Goal: Task Accomplishment & Management: Complete application form

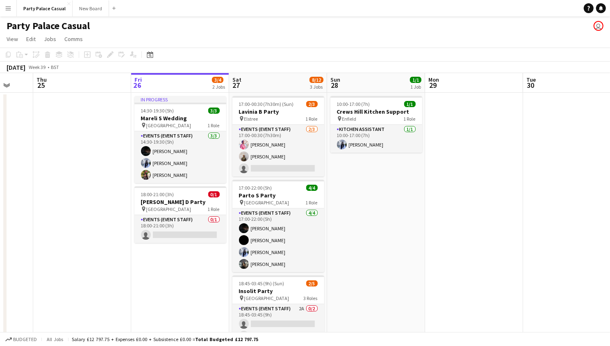
click at [374, 162] on app-date-cell "10:00-17:00 (7h) 1/1 Crews Hill Kitchen Support pin Enfield 1 Role Kitchen Assi…" at bounding box center [376, 254] width 98 height 322
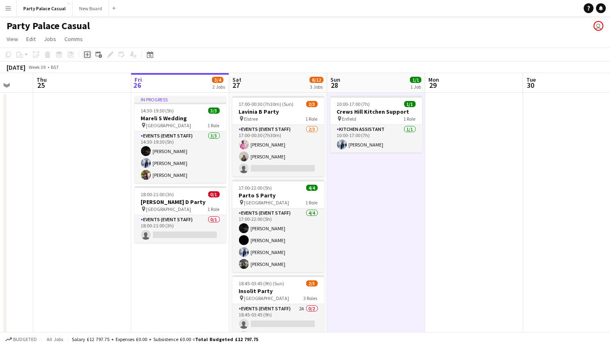
click at [90, 53] on div "Add job" at bounding box center [87, 55] width 10 height 10
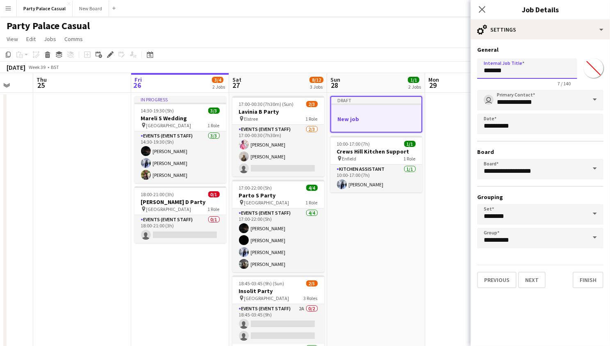
drag, startPoint x: 513, startPoint y: 70, endPoint x: 477, endPoint y: 69, distance: 36.1
click at [477, 69] on form "**********" at bounding box center [540, 167] width 139 height 242
type input "**********"
click at [528, 282] on button "Next" at bounding box center [531, 280] width 27 height 16
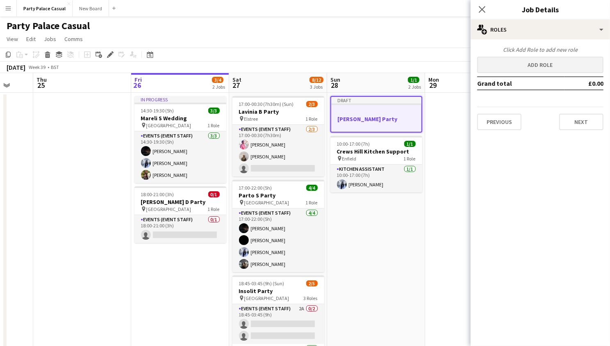
click at [536, 64] on button "Add role" at bounding box center [540, 65] width 126 height 16
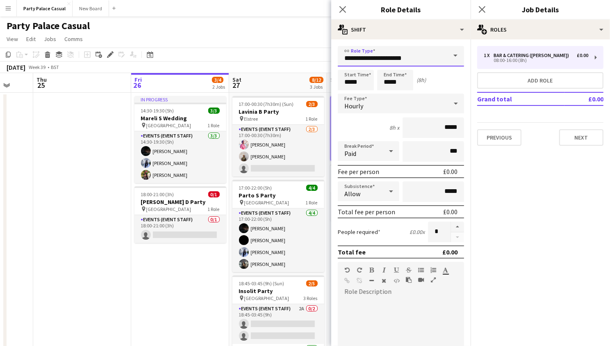
click at [445, 55] on input "**********" at bounding box center [401, 56] width 126 height 21
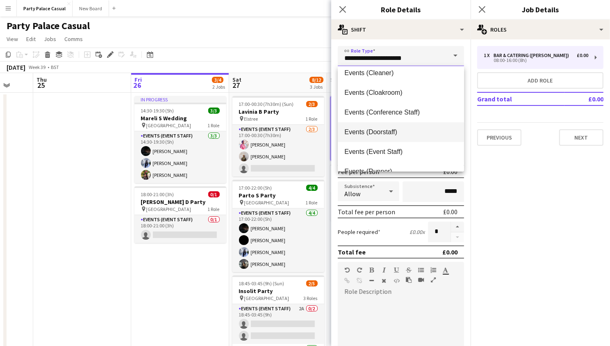
scroll to position [59, 0]
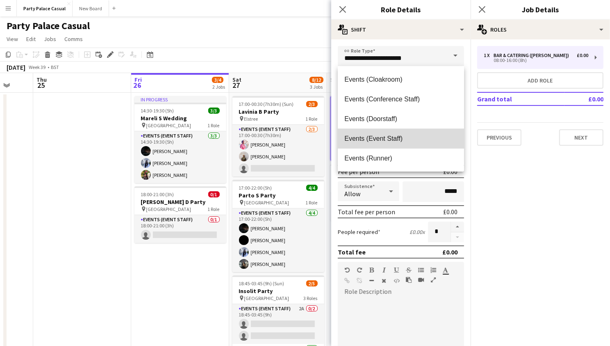
click at [422, 133] on mat-option "Events (Event Staff)" at bounding box center [401, 139] width 126 height 20
type input "**********"
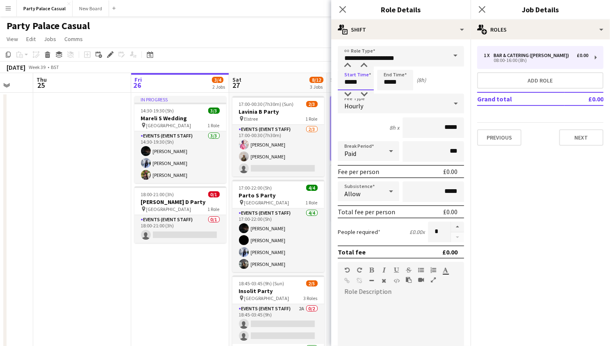
drag, startPoint x: 351, startPoint y: 80, endPoint x: 342, endPoint y: 80, distance: 9.4
click at [342, 80] on input "*****" at bounding box center [356, 80] width 36 height 21
type input "*****"
drag, startPoint x: 390, startPoint y: 82, endPoint x: 385, endPoint y: 82, distance: 5.4
click at [385, 82] on input "*****" at bounding box center [395, 80] width 36 height 21
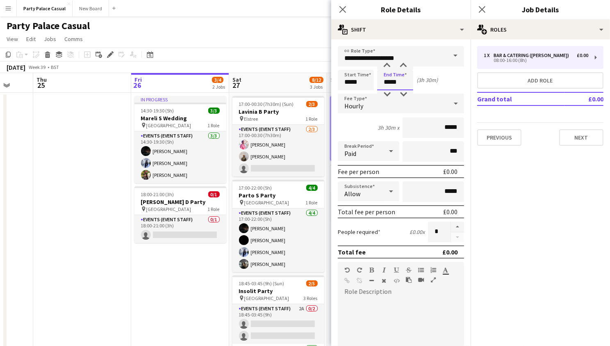
type input "*****"
click at [448, 128] on input "*****" at bounding box center [434, 127] width 62 height 21
type input "**"
type input "******"
click at [411, 305] on div at bounding box center [401, 347] width 126 height 98
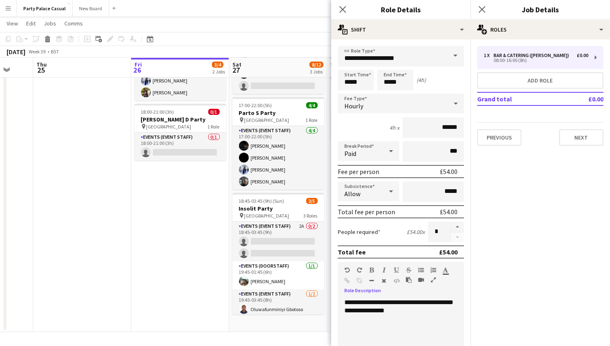
scroll to position [81, 0]
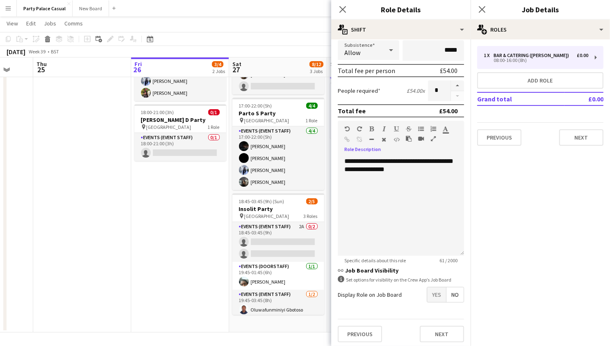
click at [431, 294] on span "Yes" at bounding box center [436, 294] width 19 height 15
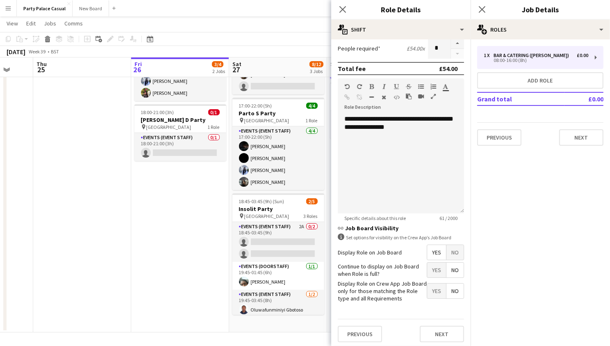
scroll to position [183, 0]
click at [438, 270] on span "Yes" at bounding box center [436, 270] width 19 height 15
click at [438, 288] on span "Yes" at bounding box center [436, 291] width 19 height 15
click at [442, 334] on button "Next" at bounding box center [442, 334] width 44 height 16
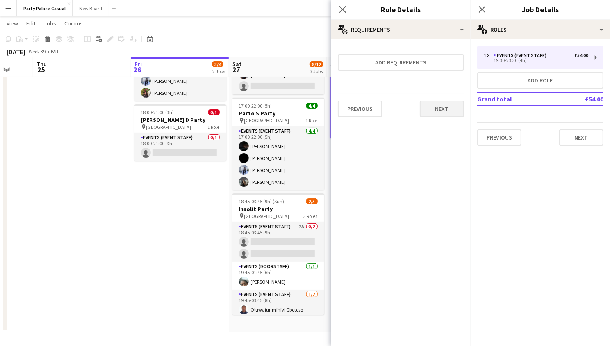
click at [430, 115] on button "Next" at bounding box center [442, 108] width 44 height 16
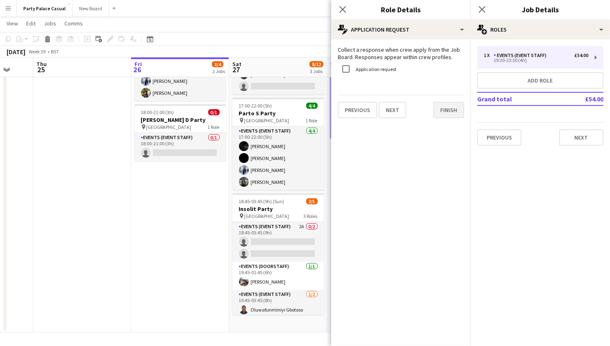
click at [447, 112] on button "Finish" at bounding box center [449, 110] width 31 height 16
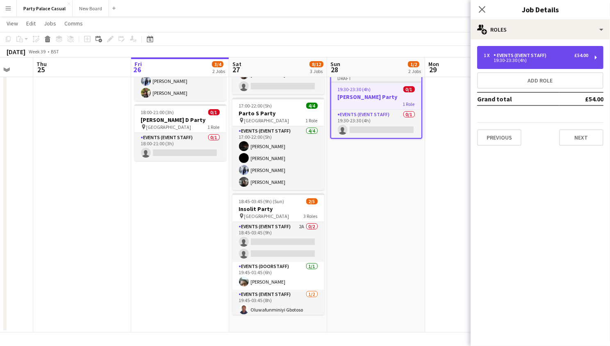
click at [504, 67] on div "1 x Events (Event Staff) £54.00 19:30-23:30 (4h)" at bounding box center [540, 57] width 126 height 23
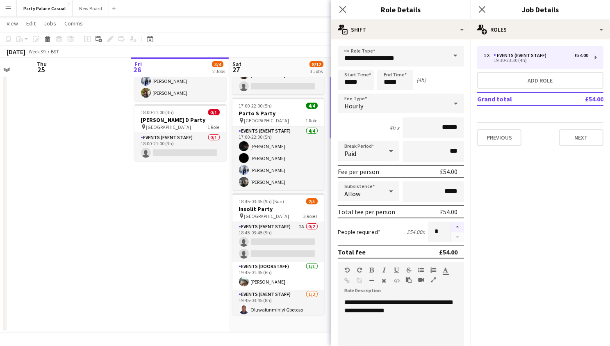
click at [457, 224] on button "button" at bounding box center [457, 226] width 13 height 11
type input "*"
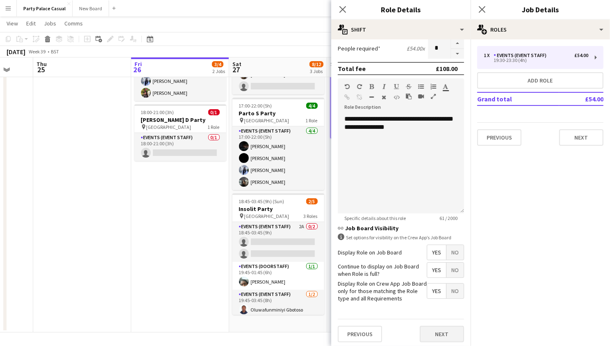
scroll to position [183, 0]
click at [444, 338] on button "Next" at bounding box center [442, 334] width 44 height 16
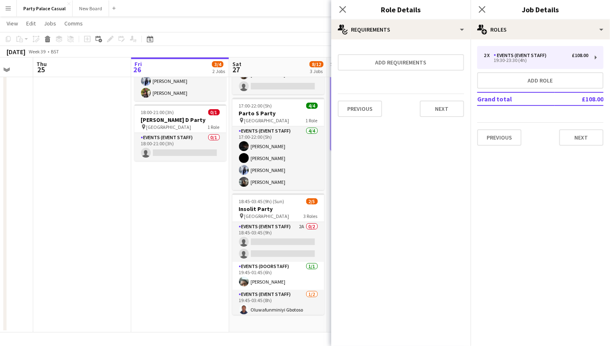
scroll to position [0, 0]
click at [447, 111] on button "Next" at bounding box center [442, 108] width 44 height 16
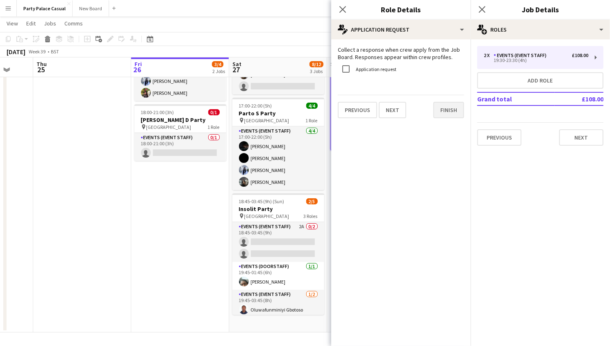
click at [450, 111] on button "Finish" at bounding box center [449, 110] width 31 height 16
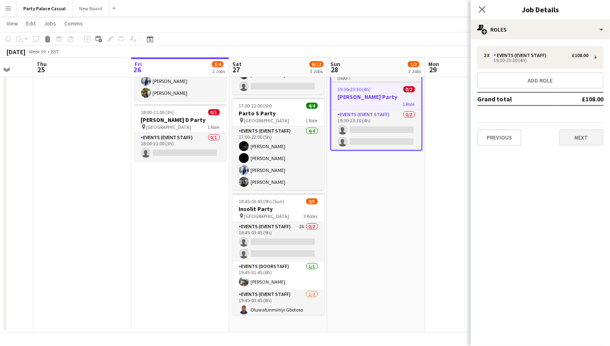
click at [577, 138] on button "Next" at bounding box center [581, 137] width 44 height 16
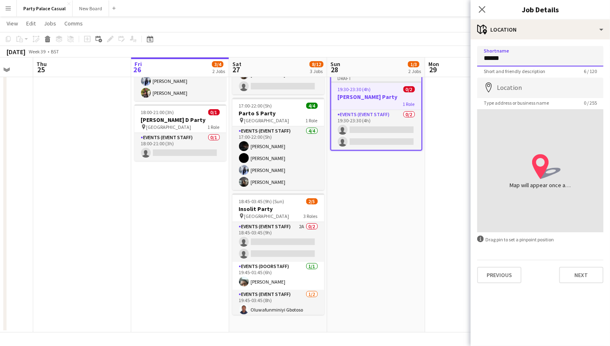
type input "******"
type input "**********"
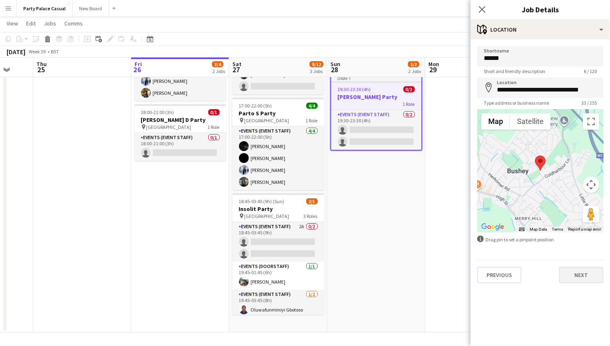
click at [581, 278] on button "Next" at bounding box center [581, 275] width 44 height 16
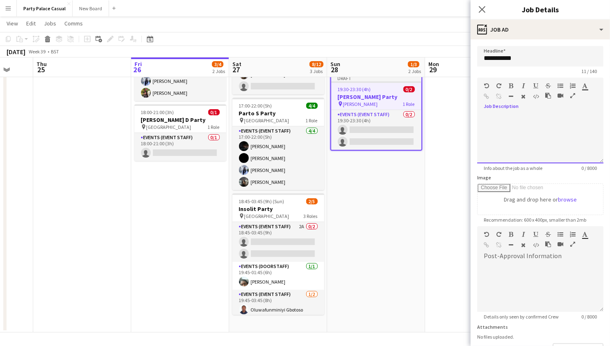
click at [538, 132] on div at bounding box center [540, 138] width 126 height 49
paste div
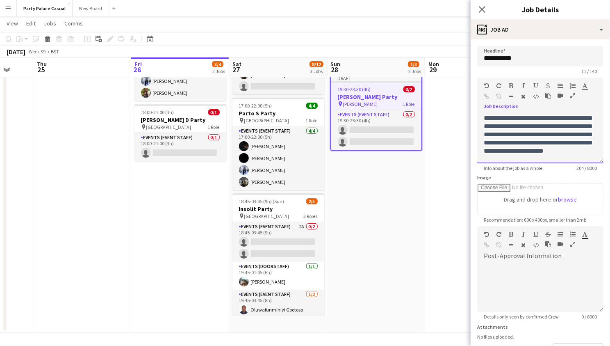
click at [490, 116] on span "**********" at bounding box center [538, 134] width 109 height 39
click at [541, 135] on span "**********" at bounding box center [538, 134] width 109 height 39
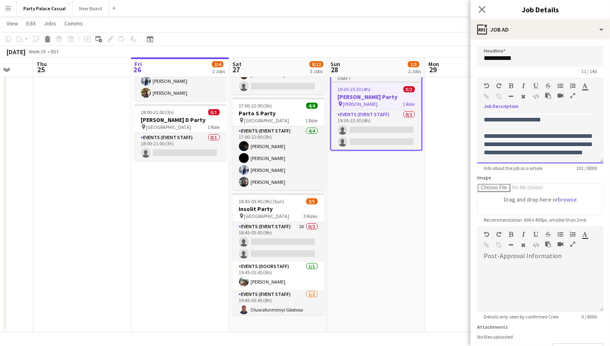
scroll to position [26, 0]
click at [593, 146] on span "**********" at bounding box center [538, 144] width 109 height 23
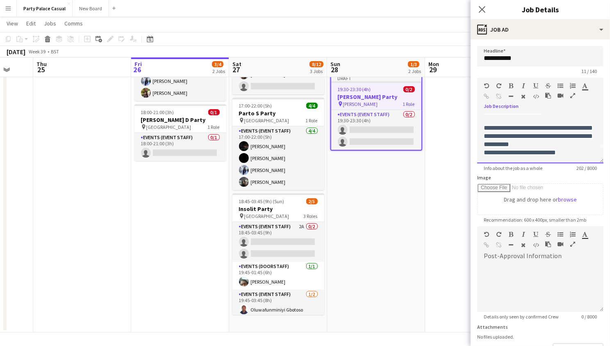
scroll to position [29, 0]
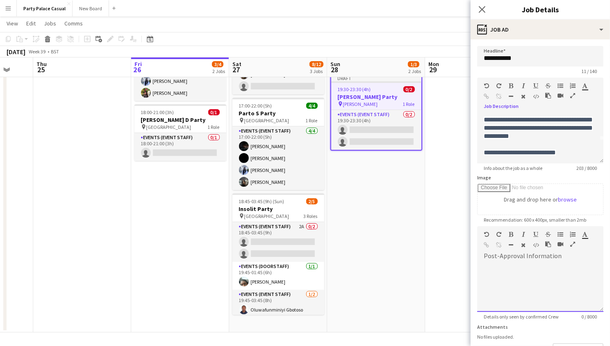
click at [573, 270] on div at bounding box center [540, 286] width 126 height 49
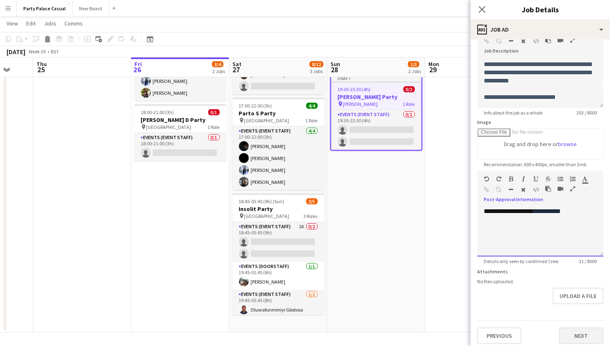
scroll to position [55, 0]
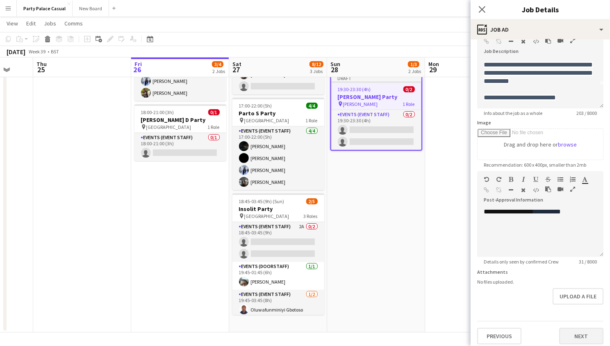
click at [583, 329] on button "Next" at bounding box center [581, 336] width 44 height 16
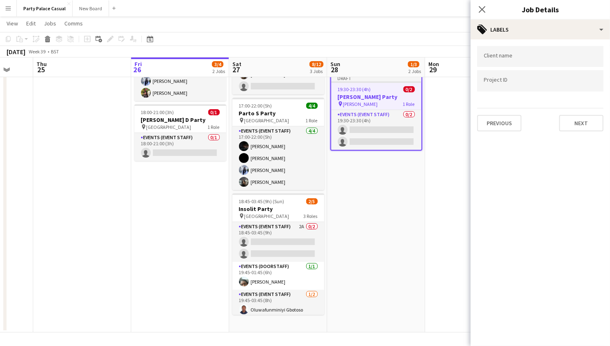
scroll to position [0, 0]
click at [579, 122] on button "Next" at bounding box center [581, 123] width 44 height 16
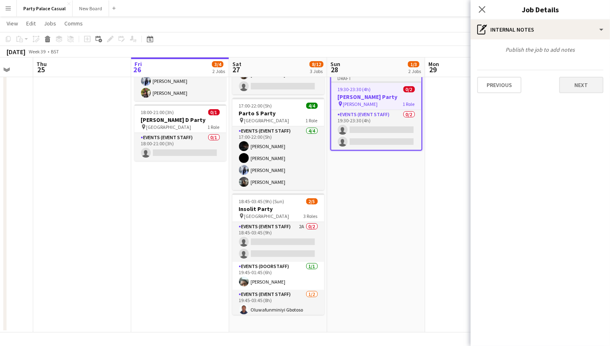
click at [581, 84] on button "Next" at bounding box center [581, 85] width 44 height 16
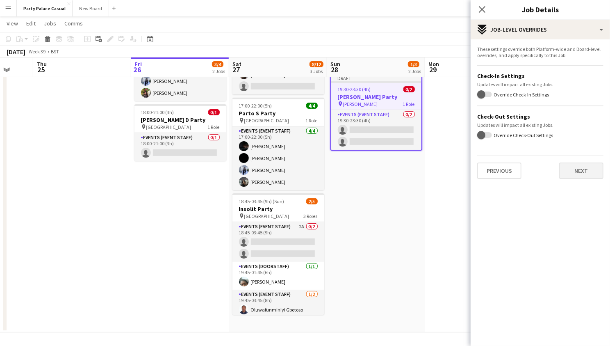
click at [579, 170] on button "Next" at bounding box center [581, 170] width 44 height 16
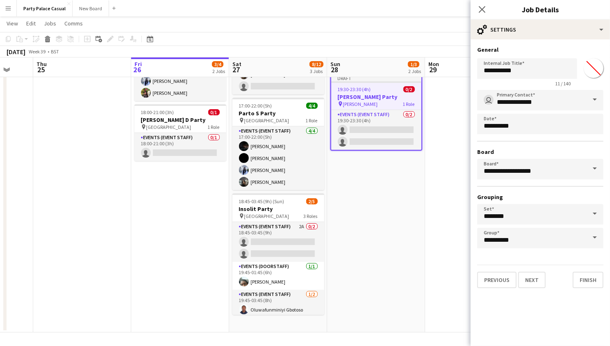
click at [589, 287] on div "**********" at bounding box center [540, 166] width 139 height 255
click at [589, 285] on button "Finish" at bounding box center [588, 280] width 31 height 16
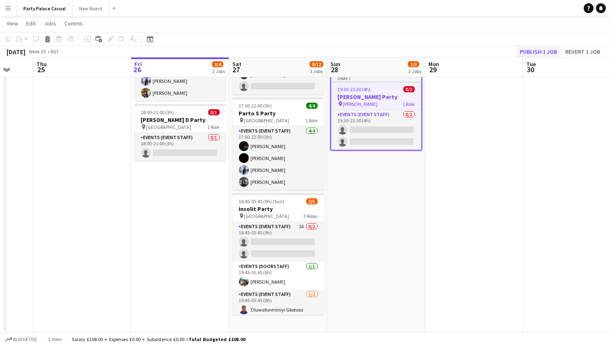
click at [553, 49] on button "Publish 1 job" at bounding box center [539, 51] width 44 height 11
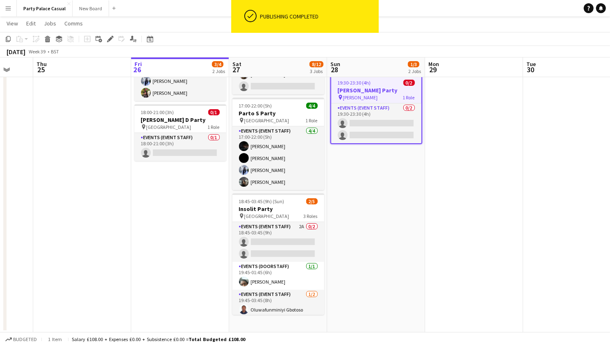
click at [447, 189] on app-date-cell at bounding box center [474, 172] width 98 height 322
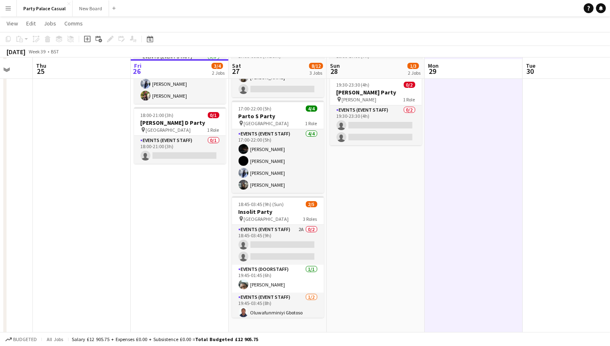
scroll to position [78, 0]
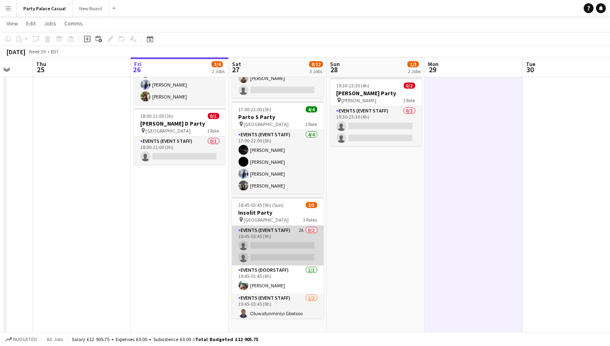
click at [298, 244] on app-card-role "Events (Event Staff) 2A 0/2 18:45-03:45 (9h) single-neutral-actions single-neut…" at bounding box center [278, 246] width 92 height 40
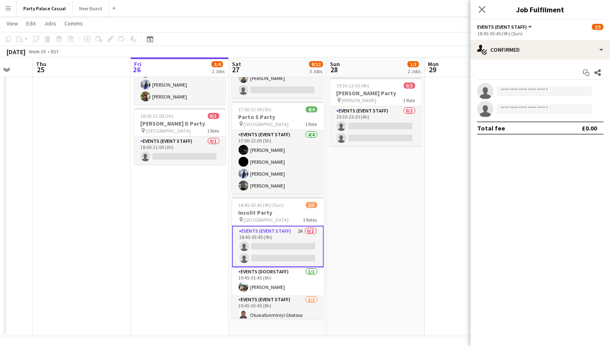
scroll to position [0, 0]
click at [522, 93] on input at bounding box center [544, 91] width 95 height 10
type input "*"
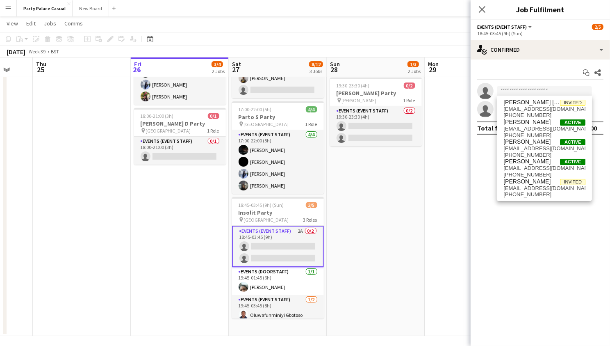
click at [126, 198] on app-date-cell at bounding box center [82, 175] width 98 height 322
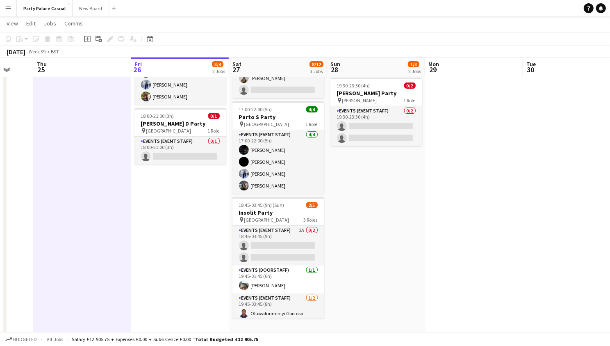
click at [12, 8] on button "Menu" at bounding box center [8, 8] width 16 height 16
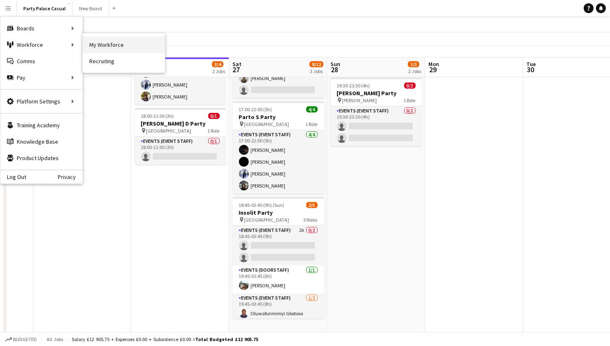
click at [102, 50] on link "My Workforce" at bounding box center [124, 45] width 82 height 16
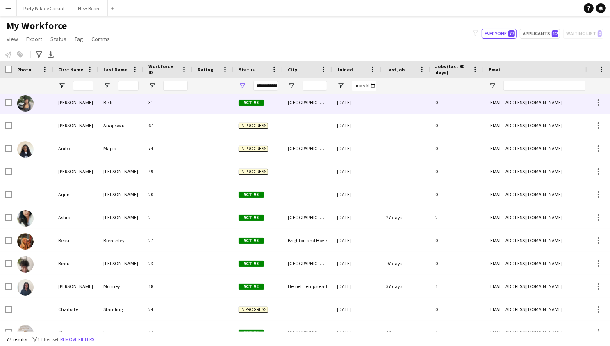
scroll to position [179, 0]
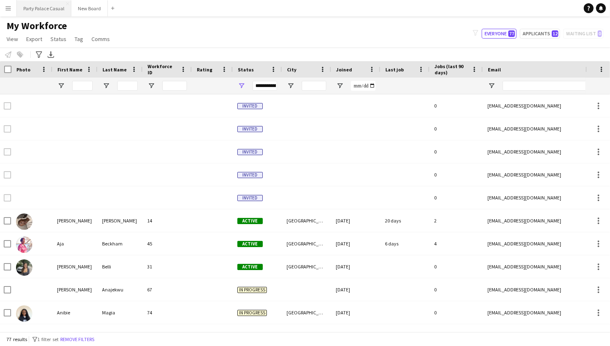
click at [46, 13] on button "Party Palace Casual Close" at bounding box center [44, 8] width 55 height 16
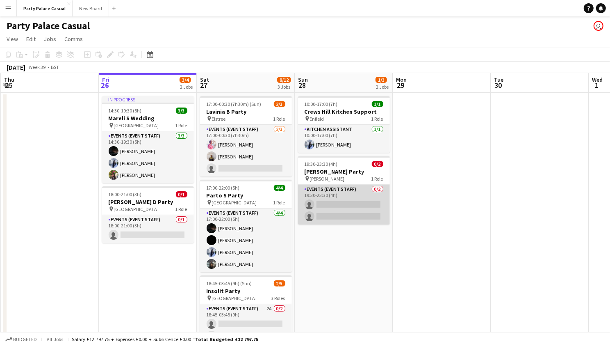
click at [334, 204] on app-card-role "Events (Event Staff) 0/2 19:30-23:30 (4h) single-neutral-actions single-neutral…" at bounding box center [344, 205] width 92 height 40
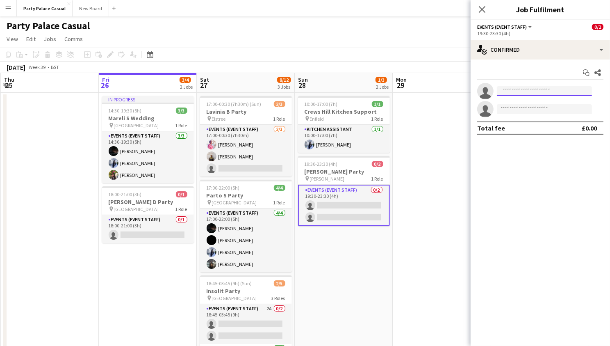
click at [530, 91] on input at bounding box center [544, 91] width 95 height 10
type input "***"
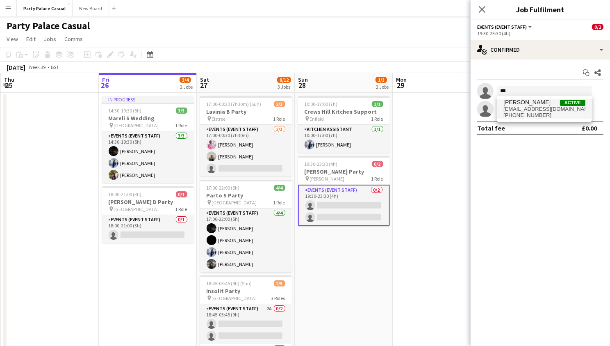
click at [551, 112] on span "[PHONE_NUMBER]" at bounding box center [545, 115] width 82 height 7
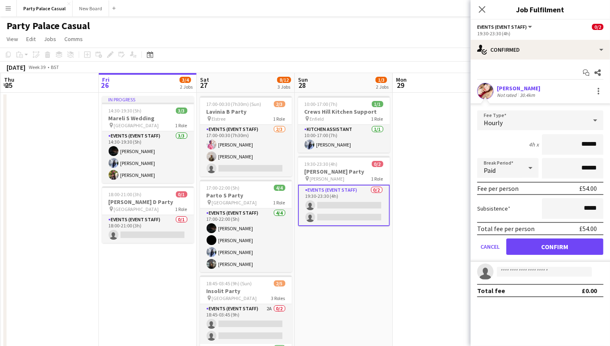
click at [553, 247] on button "Confirm" at bounding box center [555, 246] width 97 height 16
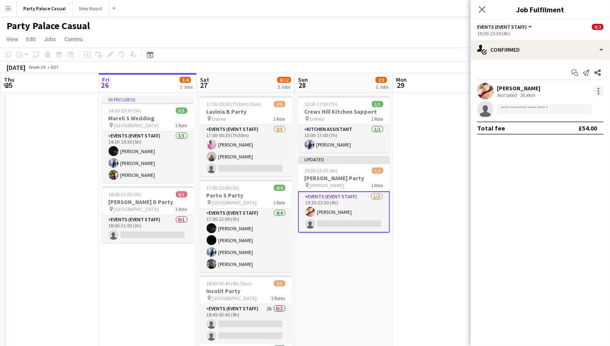
click at [599, 93] on div at bounding box center [599, 94] width 2 height 2
click at [436, 55] on div at bounding box center [305, 173] width 610 height 346
click at [485, 14] on app-icon "Close pop-in" at bounding box center [483, 10] width 12 height 12
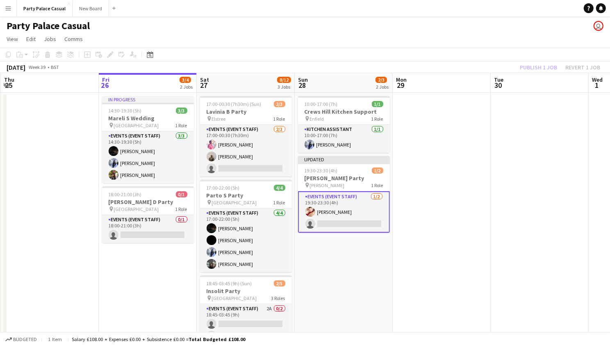
click at [454, 136] on app-date-cell at bounding box center [442, 254] width 98 height 322
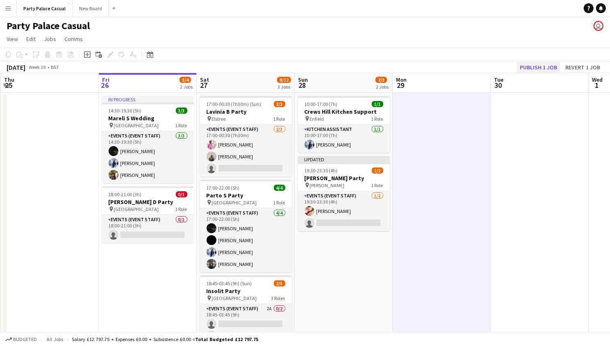
click at [538, 66] on button "Publish 1 job" at bounding box center [539, 67] width 44 height 11
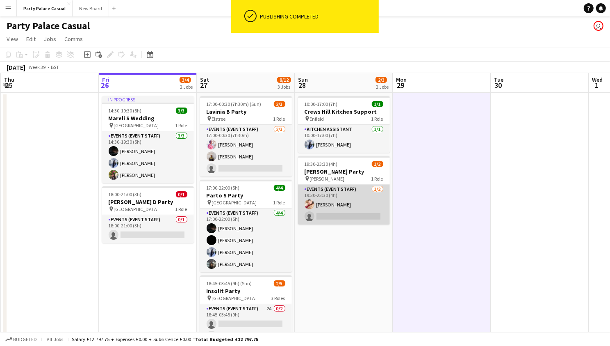
click at [364, 200] on app-card-role "Events (Event Staff) [DATE] 19:30-23:30 (4h) [PERSON_NAME] single-neutral-actio…" at bounding box center [344, 205] width 92 height 40
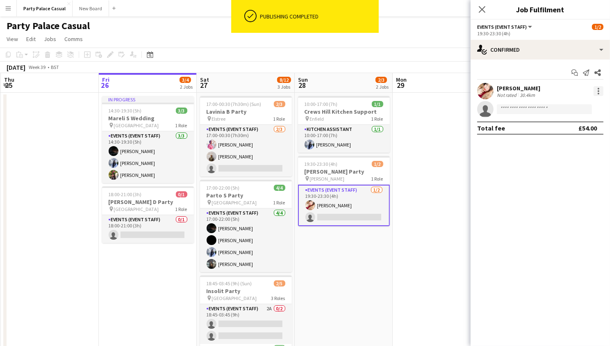
click at [598, 88] on div at bounding box center [599, 89] width 2 height 2
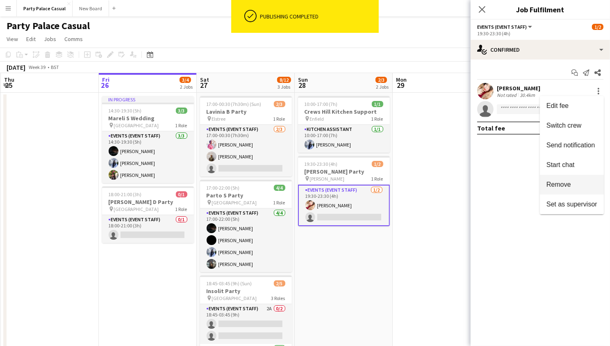
click at [573, 178] on button "Remove" at bounding box center [572, 185] width 64 height 20
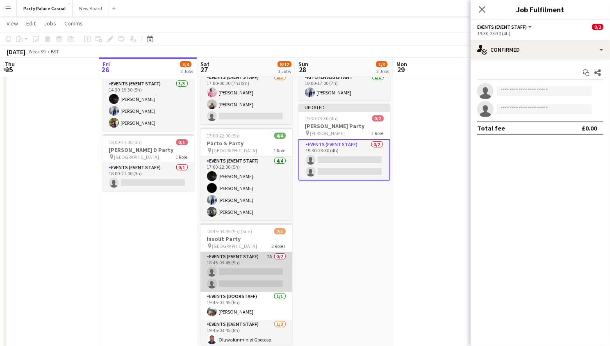
click at [256, 269] on app-card-role "Events (Event Staff) 2A 0/2 18:45-03:45 (9h) single-neutral-actions single-neut…" at bounding box center [247, 272] width 92 height 40
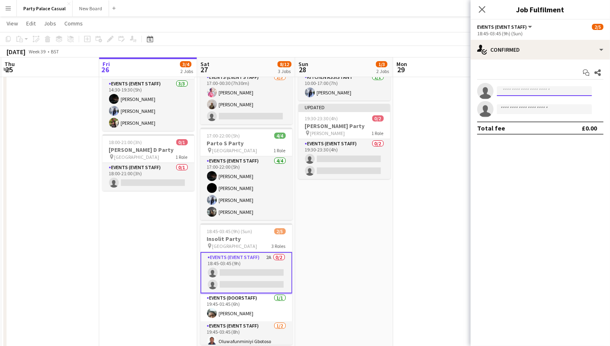
click at [514, 91] on input at bounding box center [544, 91] width 95 height 10
type input "***"
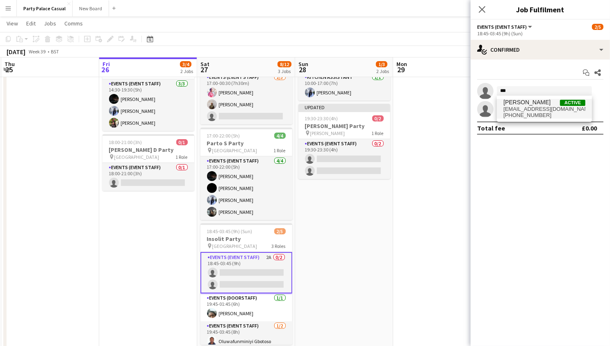
click at [531, 109] on span "[EMAIL_ADDRESS][DOMAIN_NAME]" at bounding box center [545, 109] width 82 height 7
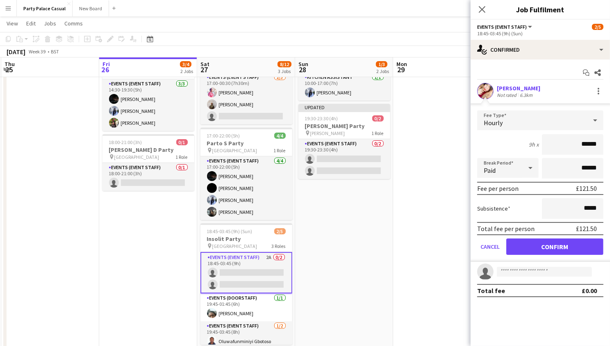
click at [566, 251] on button "Confirm" at bounding box center [555, 246] width 97 height 16
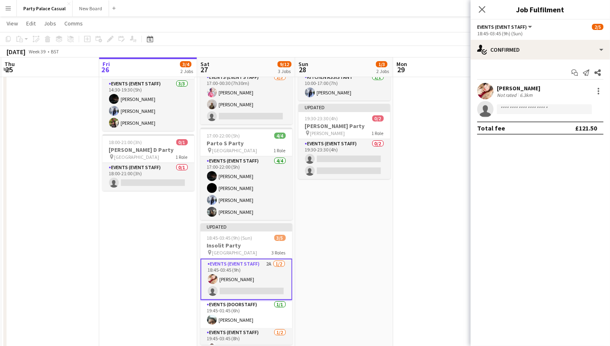
click at [347, 299] on app-date-cell "10:00-17:00 (7h) 1/1 Crews Hill Kitchen Support pin Enfield 1 Role Kitchen Assi…" at bounding box center [344, 202] width 98 height 322
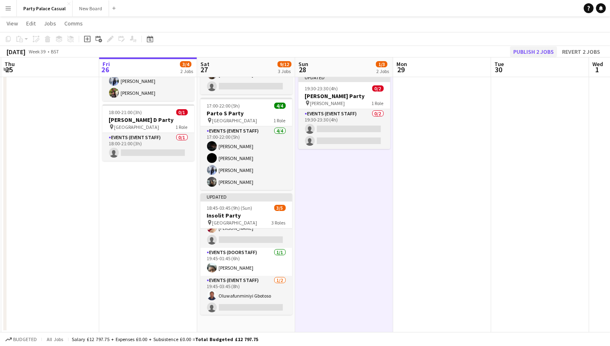
click at [545, 50] on button "Publish 2 jobs" at bounding box center [533, 51] width 47 height 11
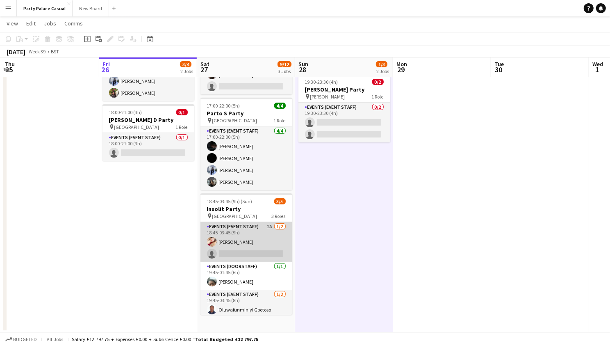
click at [258, 229] on app-card-role "Events (Event Staff) 2A [DATE] 18:45-03:45 (9h) [PERSON_NAME] single-neutral-ac…" at bounding box center [247, 242] width 92 height 40
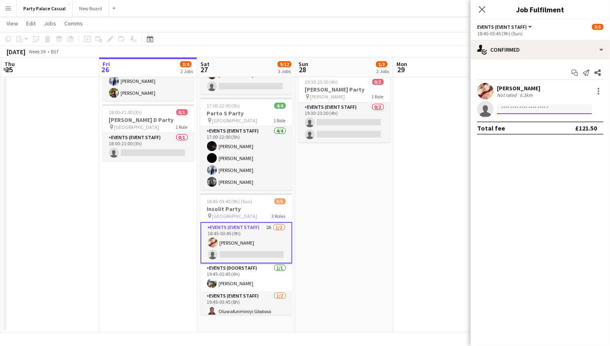
click at [555, 105] on input at bounding box center [544, 109] width 95 height 10
click at [550, 105] on input at bounding box center [544, 109] width 95 height 10
click at [264, 225] on app-card-role "Events (Event Staff) 2A [DATE] 18:45-03:45 (9h) [PERSON_NAME] single-neutral-ac…" at bounding box center [247, 242] width 92 height 41
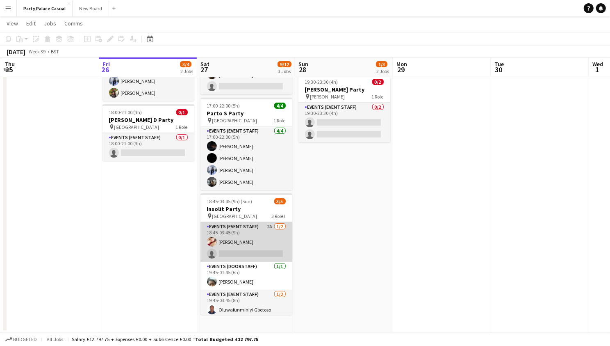
click at [264, 225] on app-card-role "Events (Event Staff) 2A [DATE] 18:45-03:45 (9h) [PERSON_NAME] single-neutral-ac…" at bounding box center [247, 242] width 92 height 40
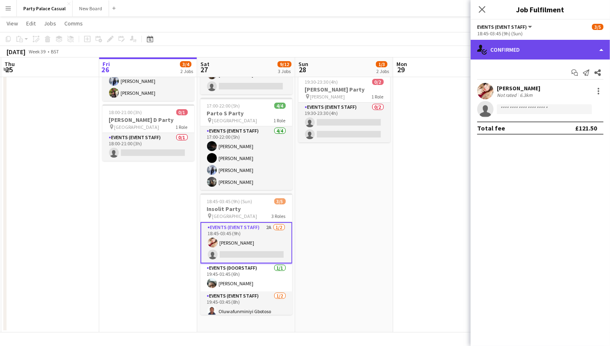
click at [545, 53] on div "single-neutral-actions-check-2 Confirmed" at bounding box center [540, 50] width 139 height 20
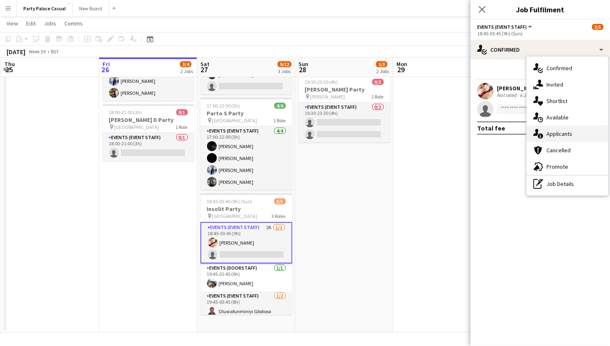
click at [552, 132] on span "Applicants" at bounding box center [560, 133] width 26 height 7
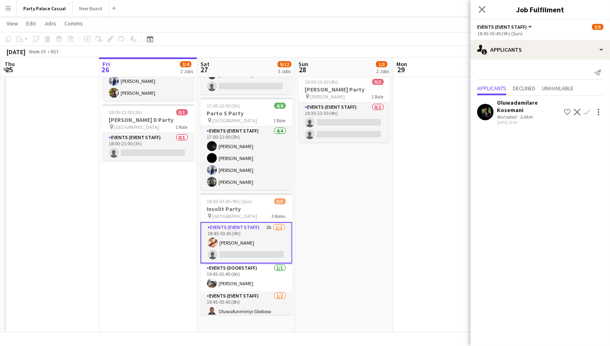
click at [523, 111] on div "Oluwadamilare Kosemani" at bounding box center [529, 106] width 64 height 15
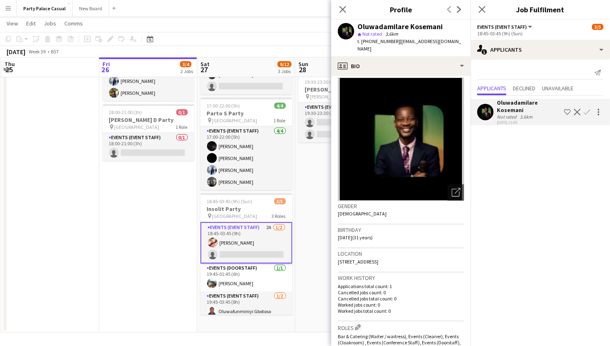
scroll to position [6, 0]
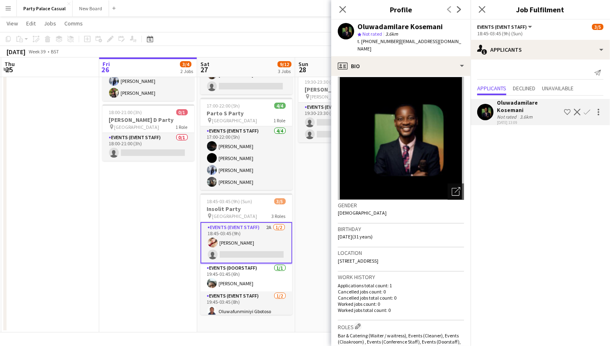
click at [584, 111] on app-icon "Confirm" at bounding box center [587, 112] width 7 height 7
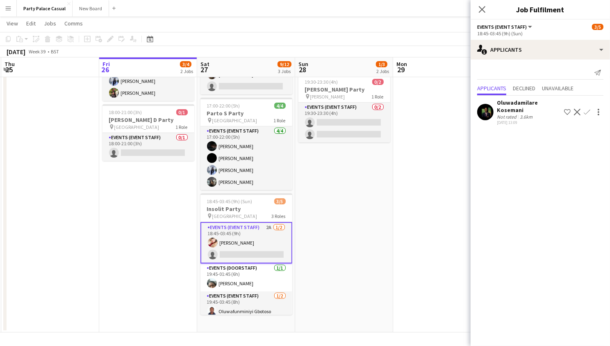
click at [589, 111] on app-icon "Confirm" at bounding box center [587, 112] width 7 height 7
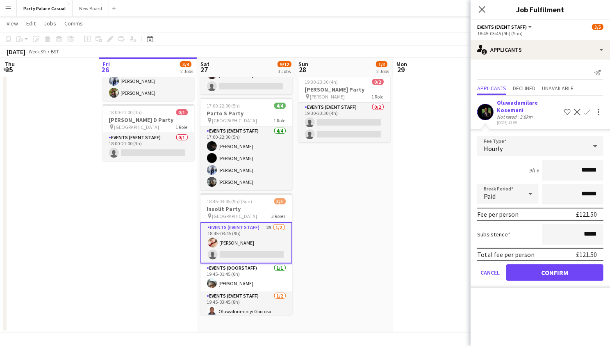
click at [553, 274] on button "Confirm" at bounding box center [555, 272] width 97 height 16
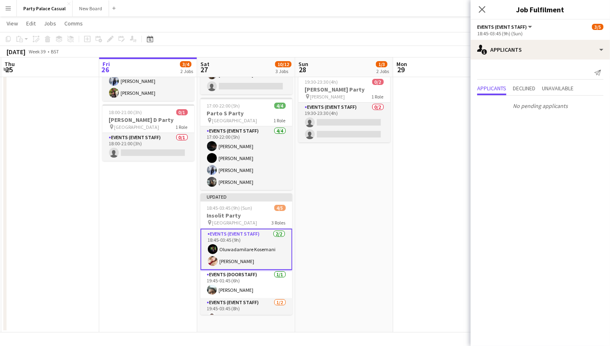
click at [404, 304] on app-date-cell at bounding box center [442, 172] width 98 height 322
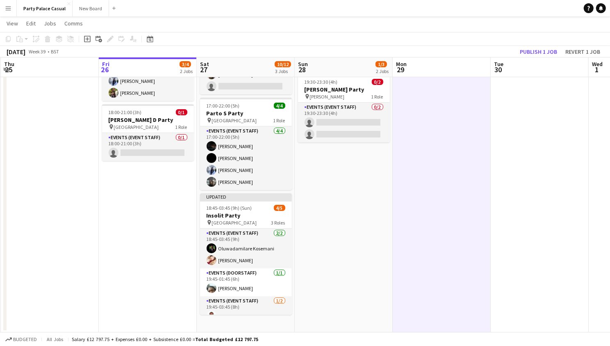
scroll to position [0, 0]
click at [534, 54] on button "Publish 1 job" at bounding box center [539, 51] width 44 height 11
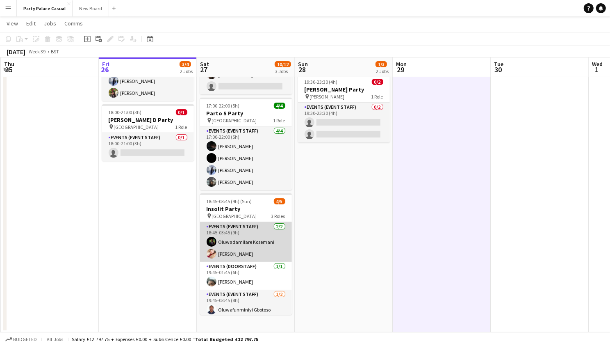
click at [257, 237] on app-card-role "Events (Event Staff) [DATE] 18:45-03:45 (9h) Oluwadamilare [PERSON_NAME]" at bounding box center [246, 242] width 92 height 40
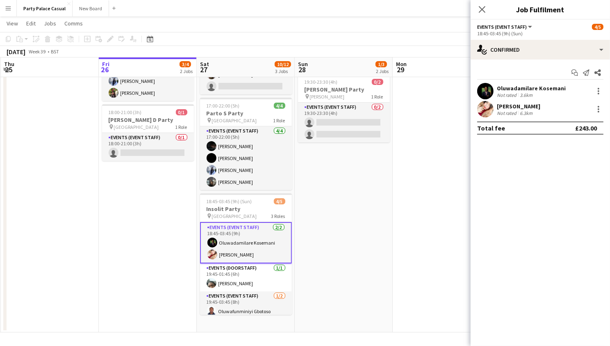
click at [342, 287] on app-date-cell "10:00-17:00 (7h) 1/1 Crews Hill Kitchen Support pin Enfield 1 Role Kitchen Assi…" at bounding box center [344, 172] width 98 height 322
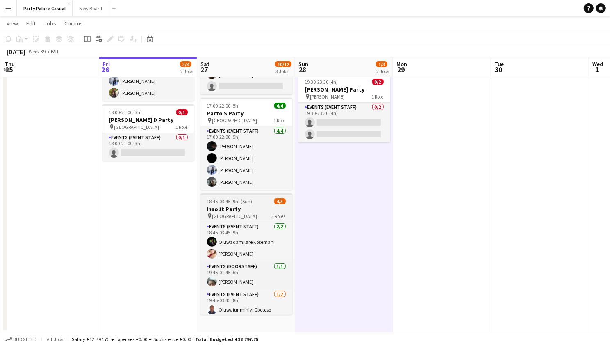
click at [242, 205] on h3 "Insolit Party" at bounding box center [247, 208] width 92 height 7
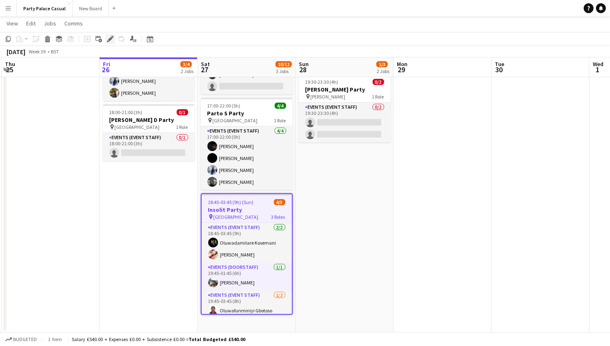
click at [110, 40] on icon "Edit" at bounding box center [110, 39] width 7 height 7
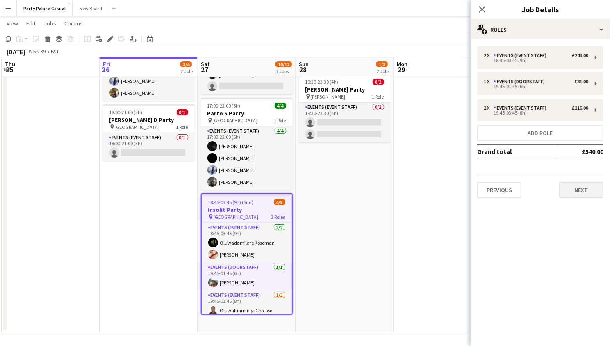
click at [582, 187] on button "Next" at bounding box center [581, 190] width 44 height 16
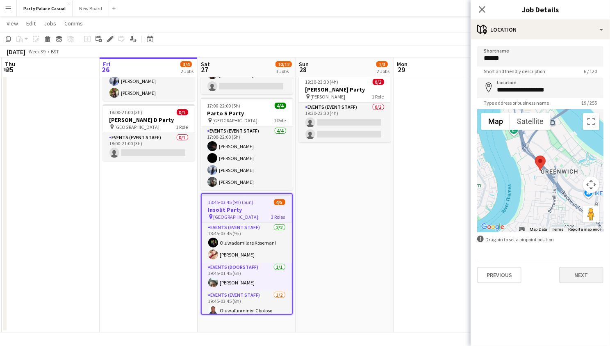
click at [586, 278] on button "Next" at bounding box center [581, 275] width 44 height 16
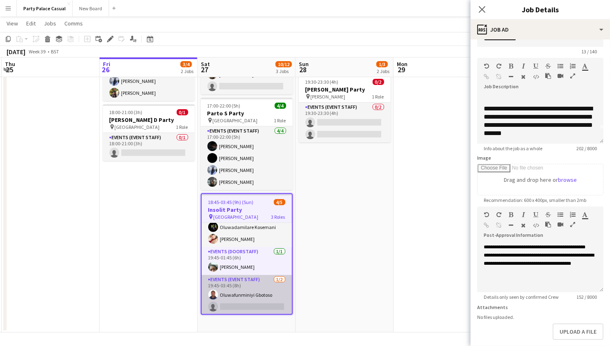
scroll to position [15, 0]
click at [267, 290] on app-card-role "Events (Event Staff) [DATE] 19:45-03:45 (8h) Oluwafunminiyi Gbotoso single-neut…" at bounding box center [247, 295] width 90 height 40
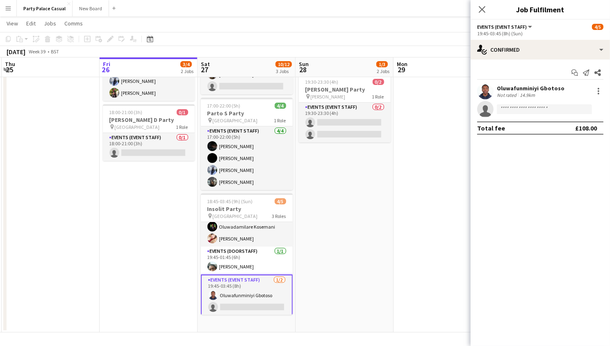
click at [510, 94] on div "Not rated" at bounding box center [507, 95] width 21 height 6
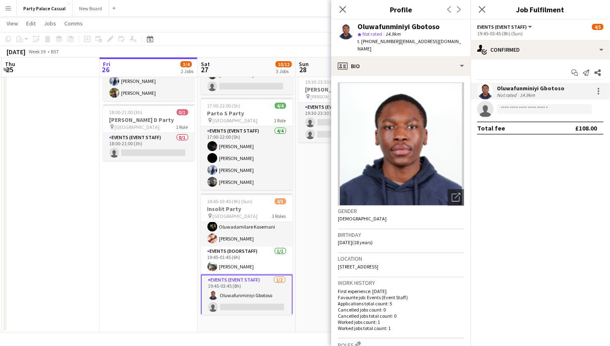
scroll to position [0, 0]
click at [344, 11] on icon at bounding box center [343, 9] width 8 height 8
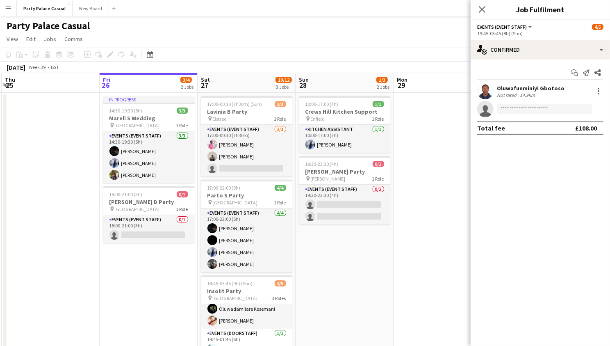
scroll to position [0, 0]
click at [483, 13] on app-icon "Close pop-in" at bounding box center [483, 10] width 12 height 12
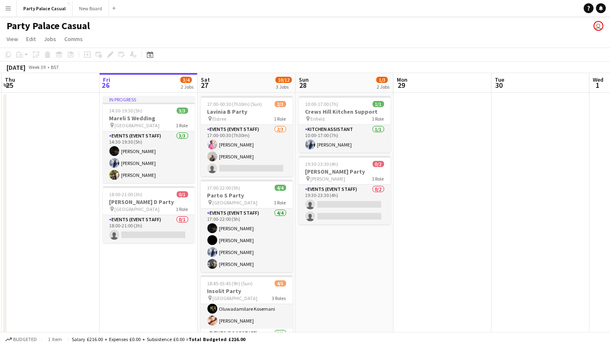
scroll to position [0, 0]
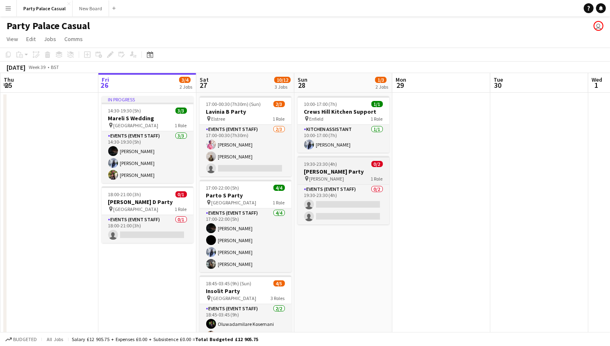
click at [338, 170] on h3 "[PERSON_NAME] Party" at bounding box center [344, 171] width 92 height 7
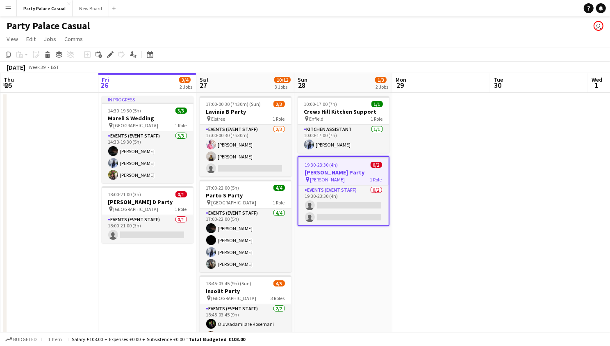
click at [338, 170] on h3 "[PERSON_NAME] Party" at bounding box center [344, 172] width 90 height 7
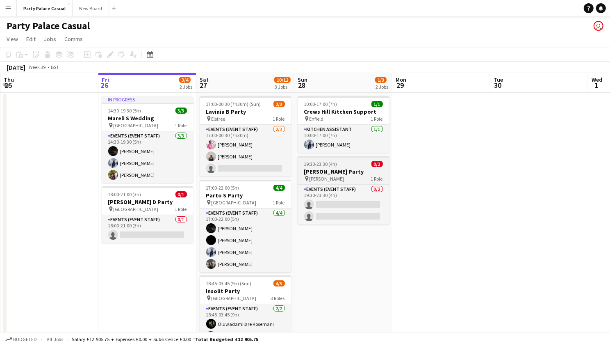
click at [338, 170] on h3 "[PERSON_NAME] Party" at bounding box center [344, 171] width 92 height 7
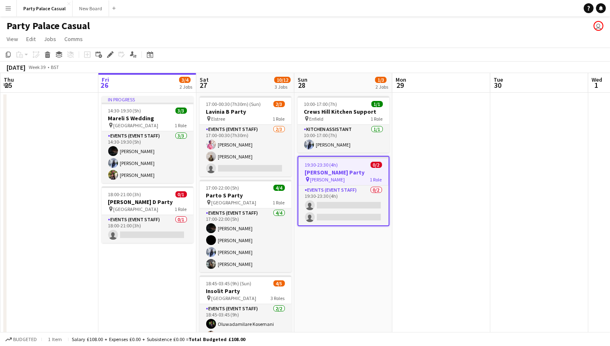
click at [338, 170] on h3 "[PERSON_NAME] Party" at bounding box center [344, 172] width 90 height 7
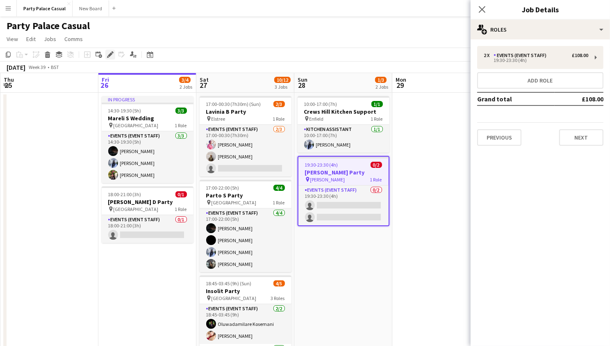
click at [110, 56] on icon "Edit" at bounding box center [110, 54] width 7 height 7
click at [479, 9] on icon "Close pop-in" at bounding box center [482, 9] width 8 height 8
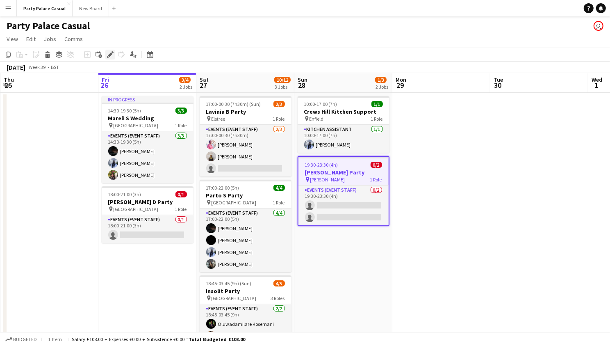
click at [109, 53] on icon at bounding box center [110, 54] width 5 height 5
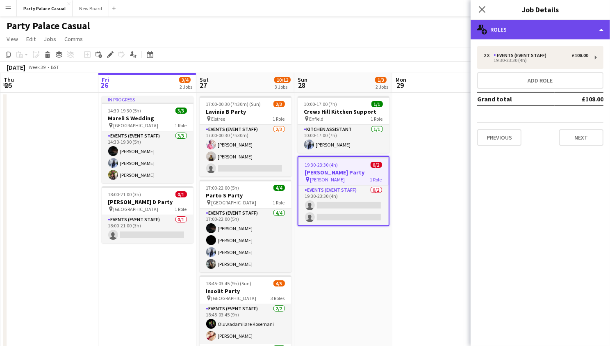
click at [502, 31] on div "multiple-users-add Roles" at bounding box center [540, 30] width 139 height 20
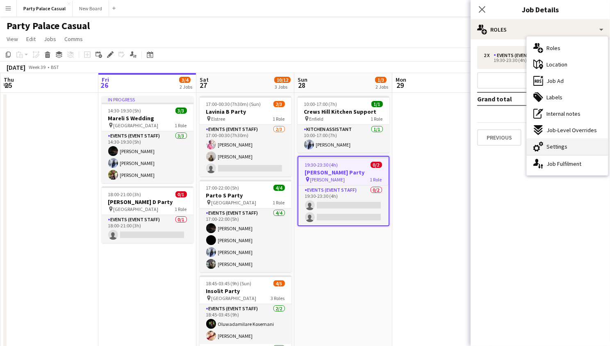
click at [562, 144] on span "Settings" at bounding box center [557, 146] width 21 height 7
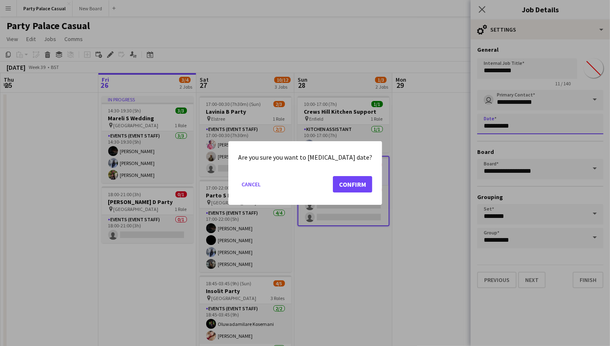
click at [515, 119] on body "Menu Boards Boards Boards All jobs Status Workforce Workforce My Workforce Recr…" at bounding box center [305, 214] width 610 height 428
click at [346, 184] on button "Confirm" at bounding box center [352, 184] width 39 height 16
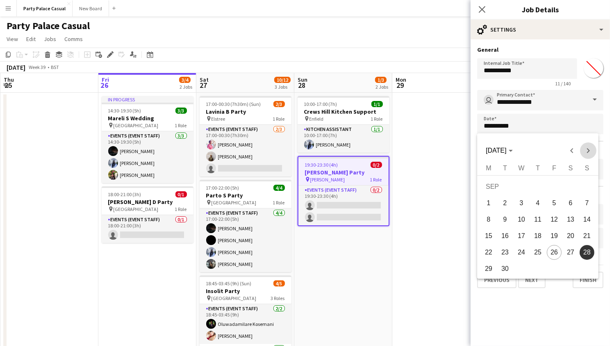
click at [587, 151] on span "Next month" at bounding box center [588, 150] width 16 height 16
click at [571, 203] on span "4" at bounding box center [571, 203] width 15 height 15
type input "**********"
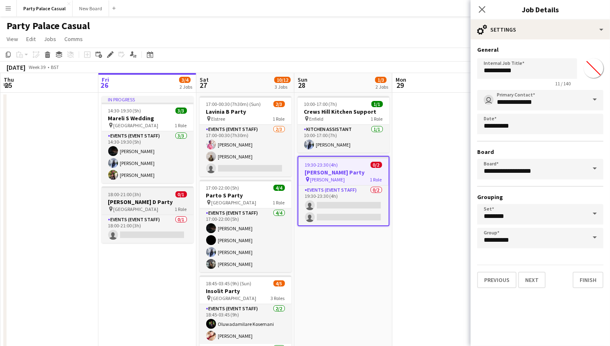
click at [147, 203] on h3 "[PERSON_NAME] D Party" at bounding box center [148, 201] width 92 height 7
type input "**********"
type input "*******"
type input "**********"
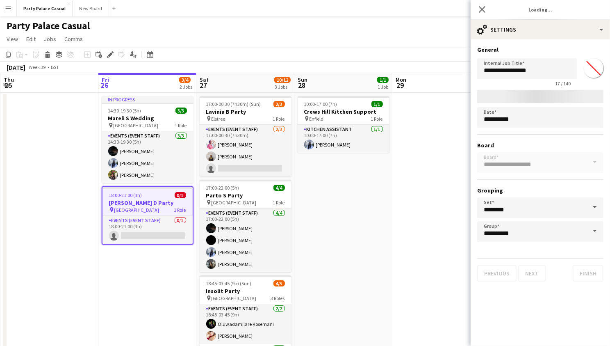
type input "*******"
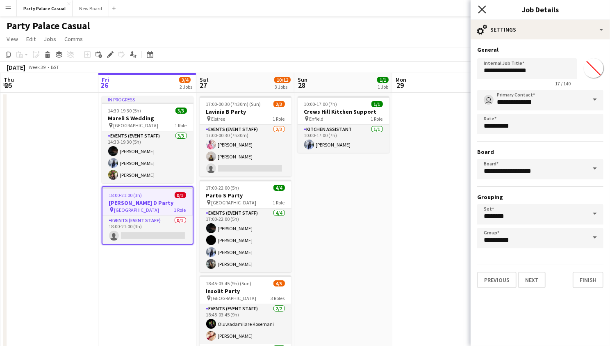
click at [484, 9] on icon "Close pop-in" at bounding box center [482, 9] width 8 height 8
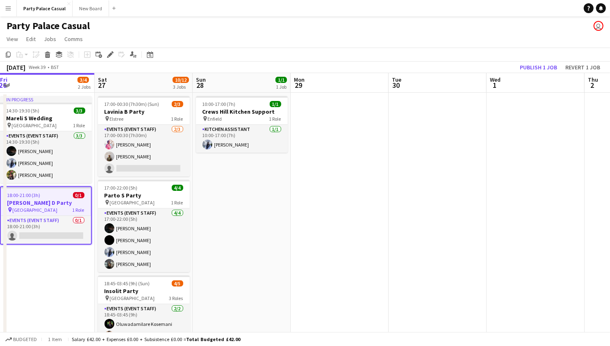
scroll to position [0, 310]
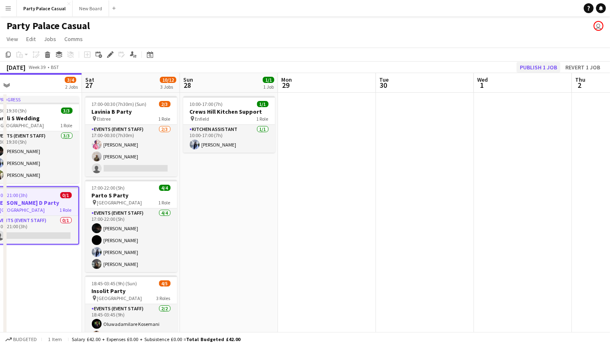
click at [541, 64] on button "Publish 1 job" at bounding box center [539, 67] width 44 height 11
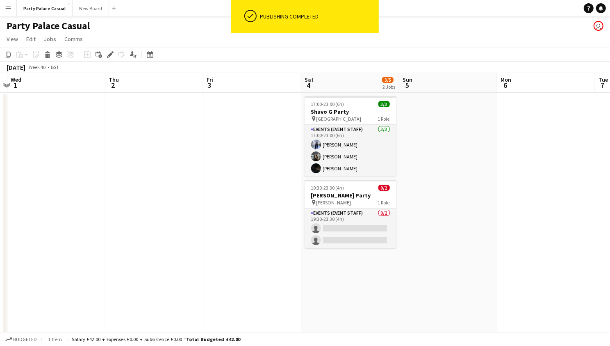
scroll to position [0, 382]
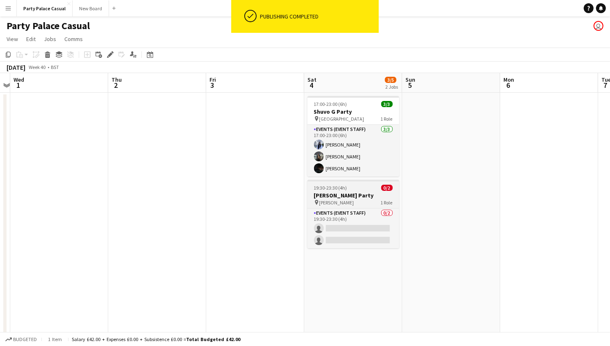
click at [365, 197] on h3 "[PERSON_NAME] Party" at bounding box center [354, 195] width 92 height 7
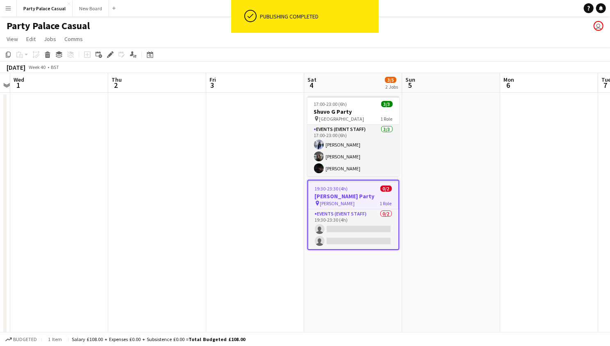
click at [364, 198] on h3 "[PERSON_NAME] Party" at bounding box center [353, 195] width 90 height 7
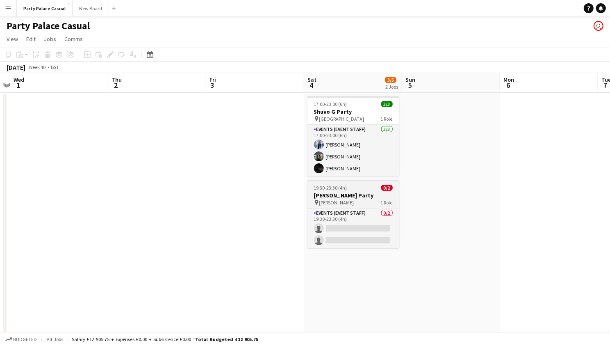
click at [364, 198] on h3 "[PERSON_NAME] Party" at bounding box center [354, 195] width 92 height 7
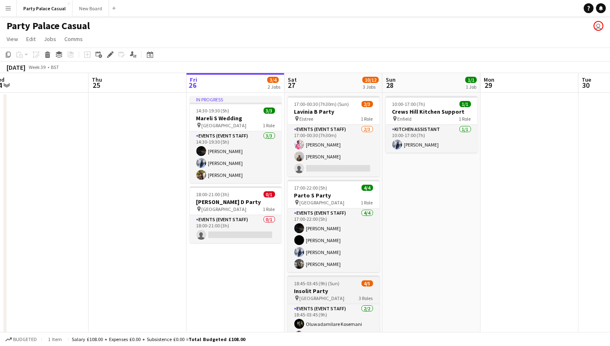
scroll to position [0, 0]
